Goal: Obtain resource: Download file/media

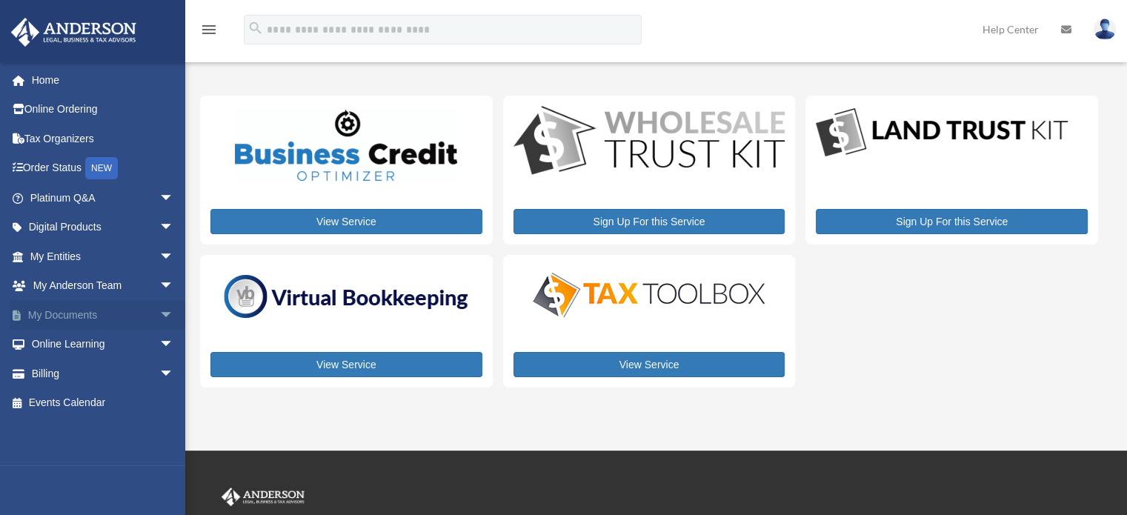
click at [108, 314] on link "My Documents arrow_drop_down" at bounding box center [103, 315] width 186 height 30
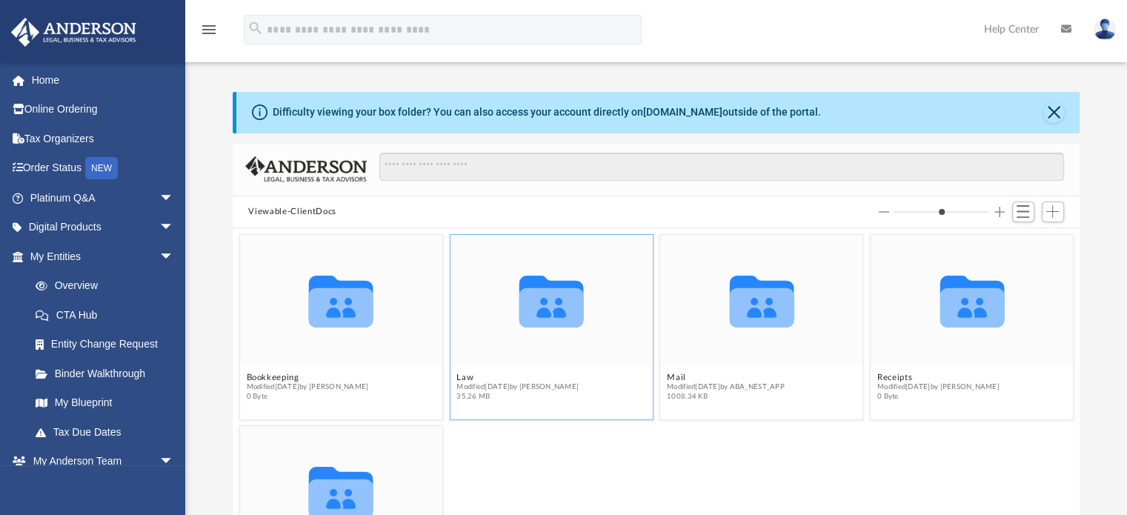
scroll to position [325, 836]
click at [563, 329] on icon "Collaborated Folder" at bounding box center [552, 300] width 122 height 79
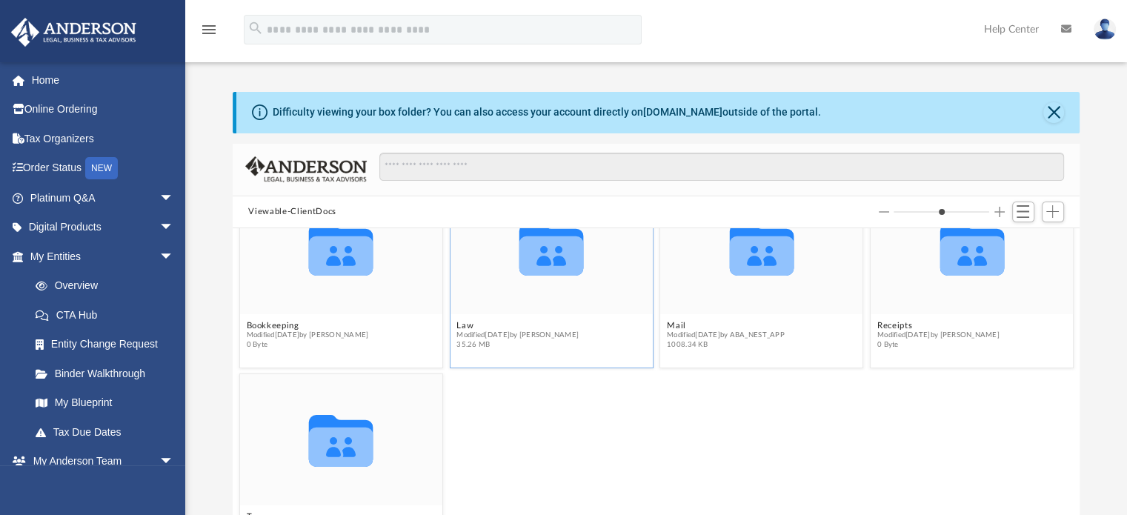
click at [543, 307] on div "Collaborated Folder" at bounding box center [551, 248] width 202 height 131
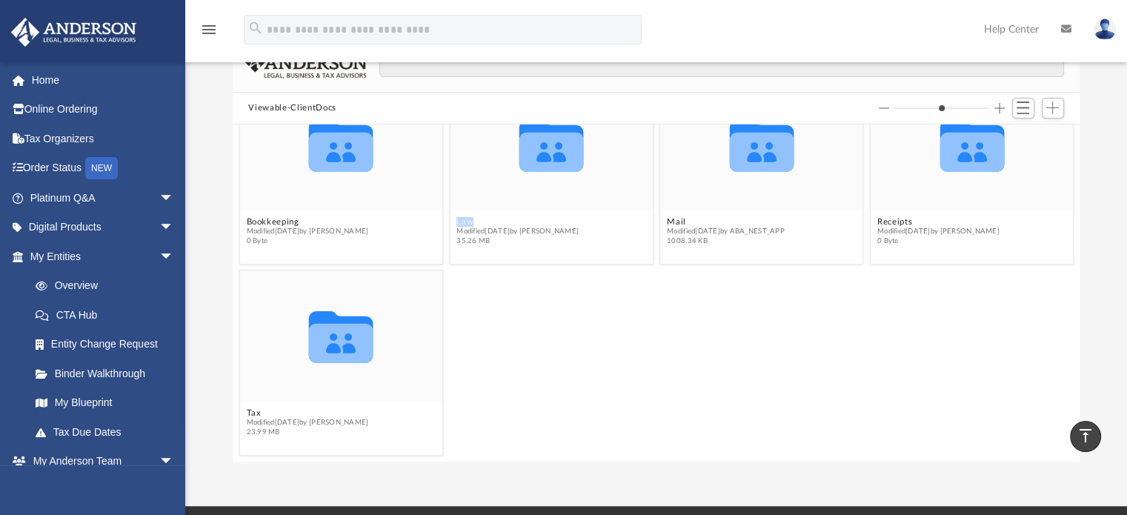
scroll to position [90, 0]
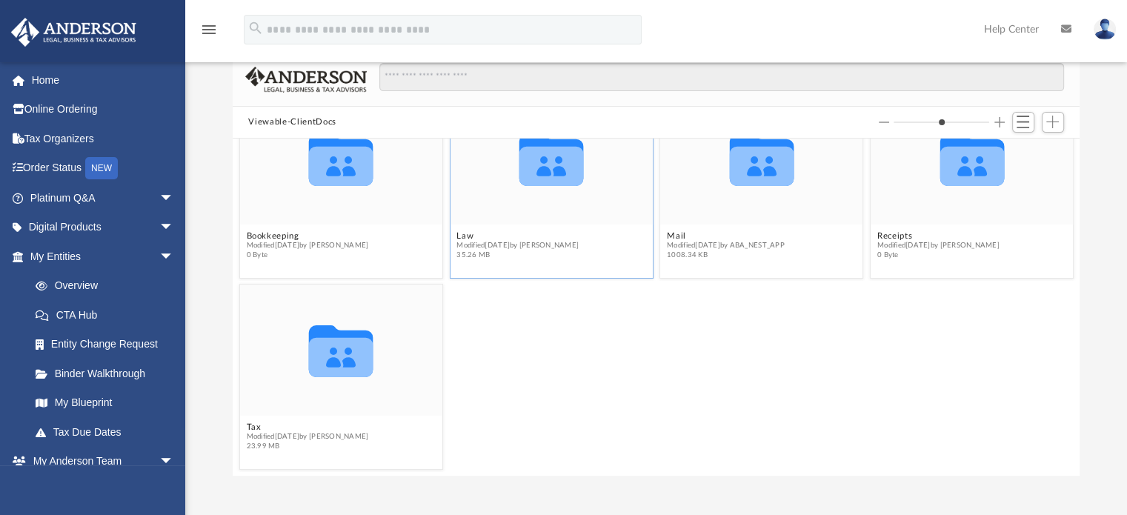
drag, startPoint x: 537, startPoint y: 197, endPoint x: 534, endPoint y: 182, distance: 15.8
click at [534, 182] on icon "grid" at bounding box center [551, 166] width 64 height 39
click at [534, 159] on icon "grid" at bounding box center [551, 166] width 64 height 39
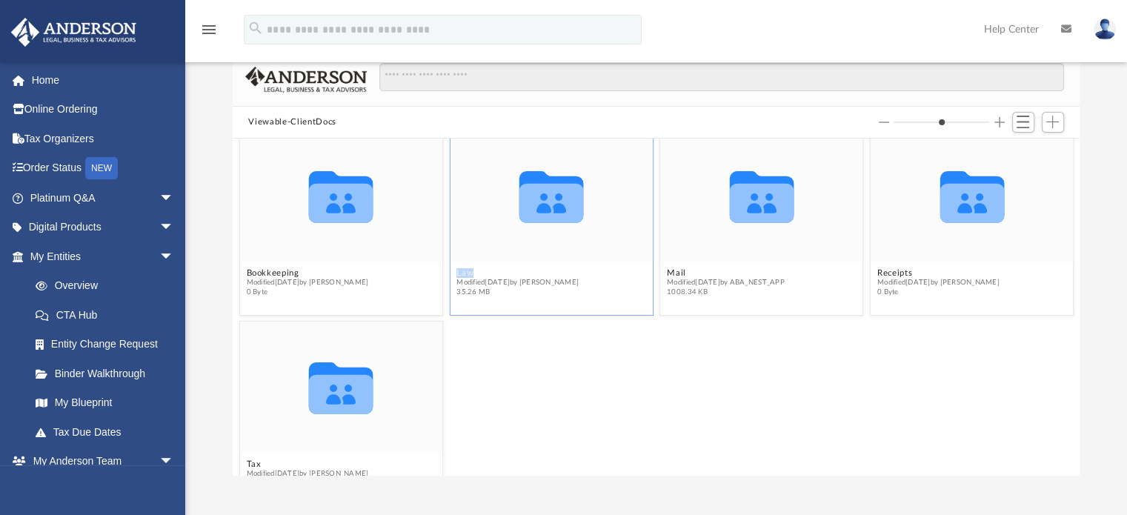
scroll to position [0, 0]
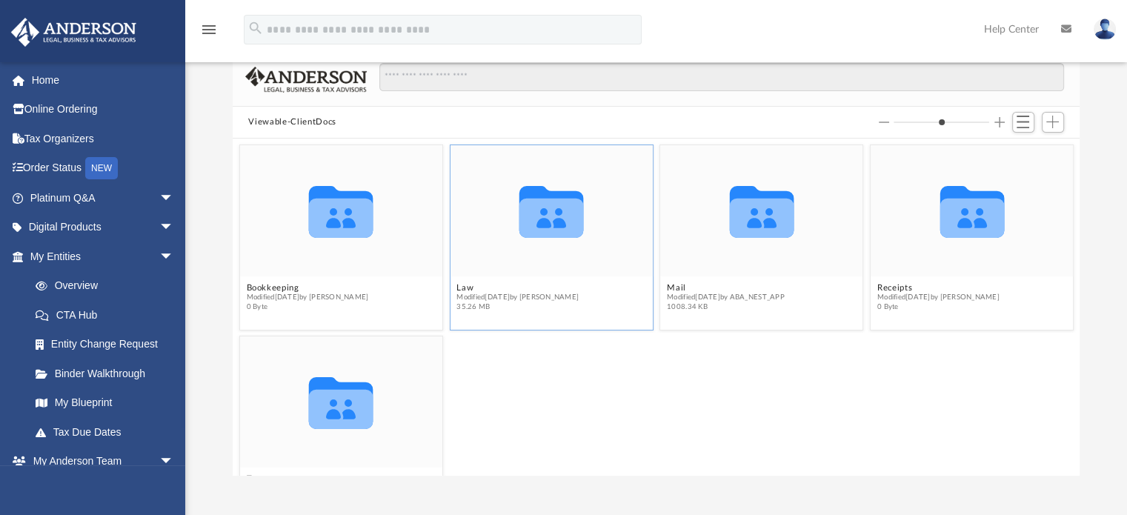
click at [545, 213] on icon "grid" at bounding box center [551, 218] width 64 height 39
click at [467, 283] on button "Law" at bounding box center [518, 288] width 122 height 10
click at [466, 283] on button "Law" at bounding box center [518, 288] width 122 height 10
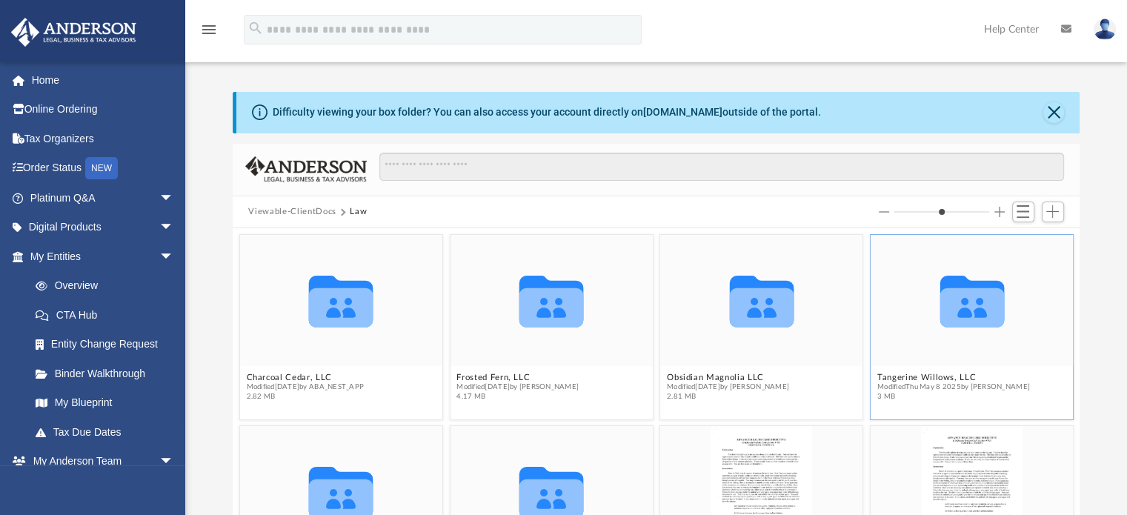
click at [936, 330] on icon "Collaborated Folder" at bounding box center [972, 300] width 122 height 79
click at [895, 377] on button "Tangerine Willows, LLC" at bounding box center [953, 378] width 153 height 10
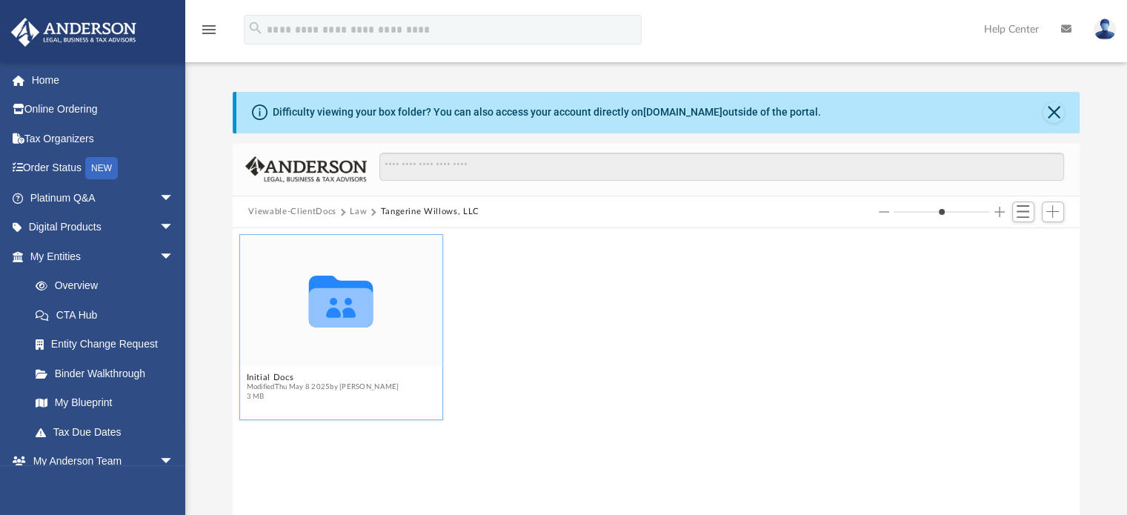
click at [320, 308] on icon "grid" at bounding box center [341, 307] width 64 height 39
click at [258, 377] on button "Initial Docs" at bounding box center [322, 378] width 153 height 10
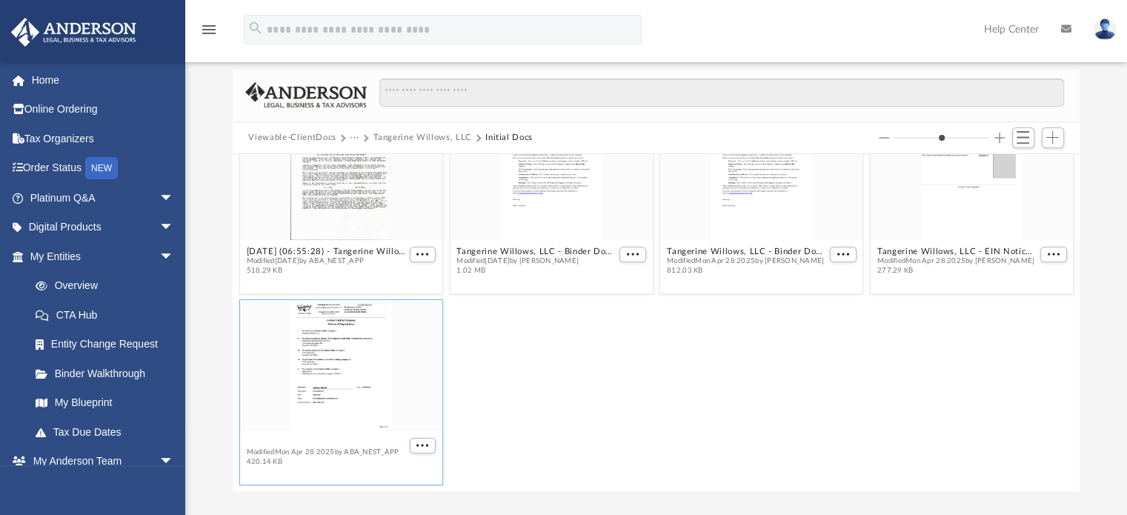
scroll to position [46, 0]
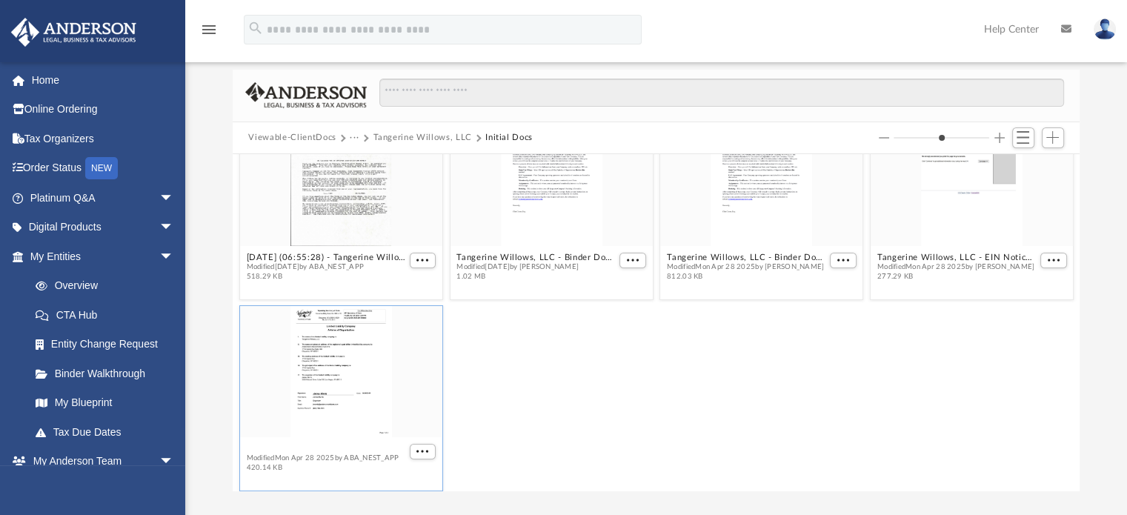
click at [266, 440] on div "2025.05.07 (06:55:28) - Tangerine Willows, LLC - EIN Letter from IRS.pdf Modifi…" at bounding box center [657, 322] width 848 height 337
click at [422, 450] on span "More options" at bounding box center [423, 451] width 12 height 7
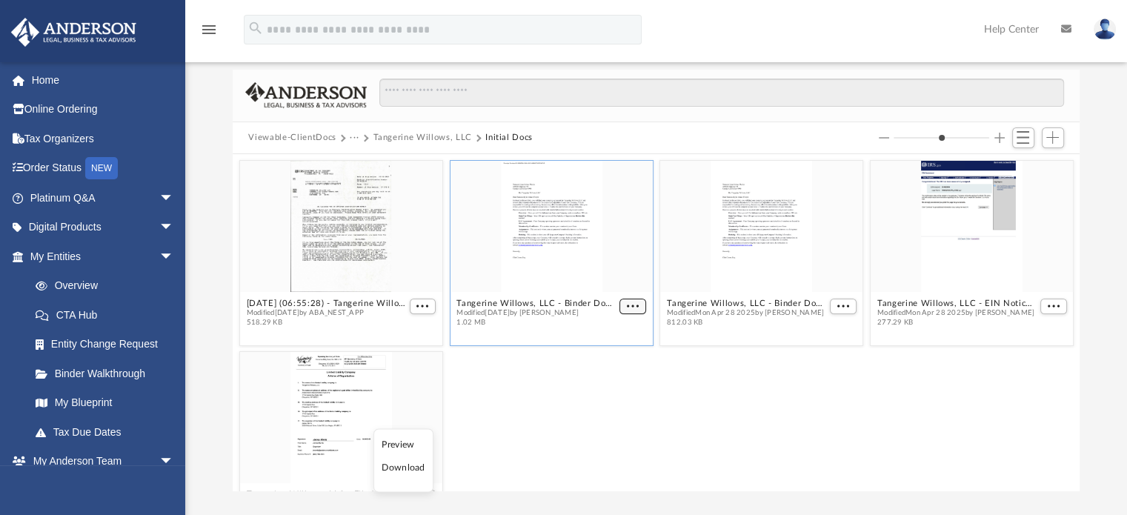
click at [626, 257] on figure "Tangerine Willows, LLC - Binder Documents - DocuSigned.pdf Modified Mon May 5 2…" at bounding box center [551, 247] width 202 height 173
click at [627, 305] on span "More options" at bounding box center [633, 305] width 12 height 7
click at [604, 331] on li "Preview" at bounding box center [610, 333] width 43 height 16
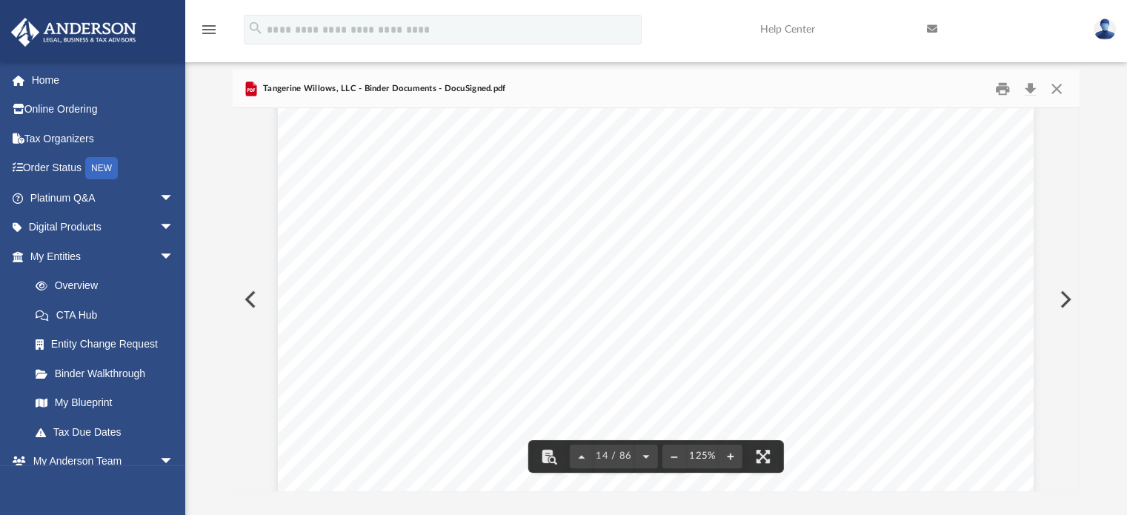
scroll to position [13416, 0]
click at [1073, 424] on div "Scroll to top vertical_align_top" at bounding box center [1085, 436] width 31 height 31
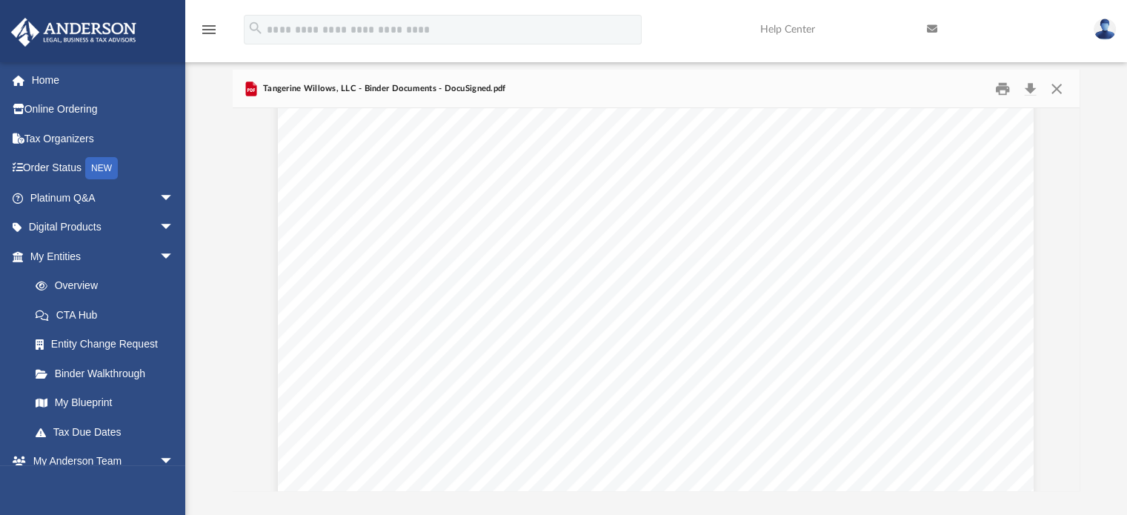
scroll to position [74185, 0]
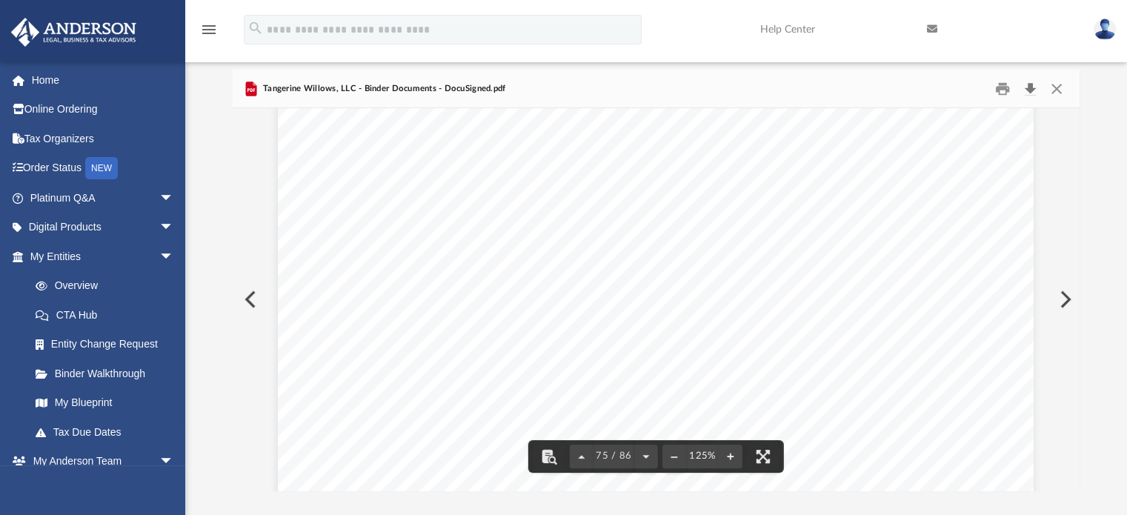
click at [1029, 90] on button "Download" at bounding box center [1031, 88] width 27 height 23
